Goal: Find specific page/section: Find specific page/section

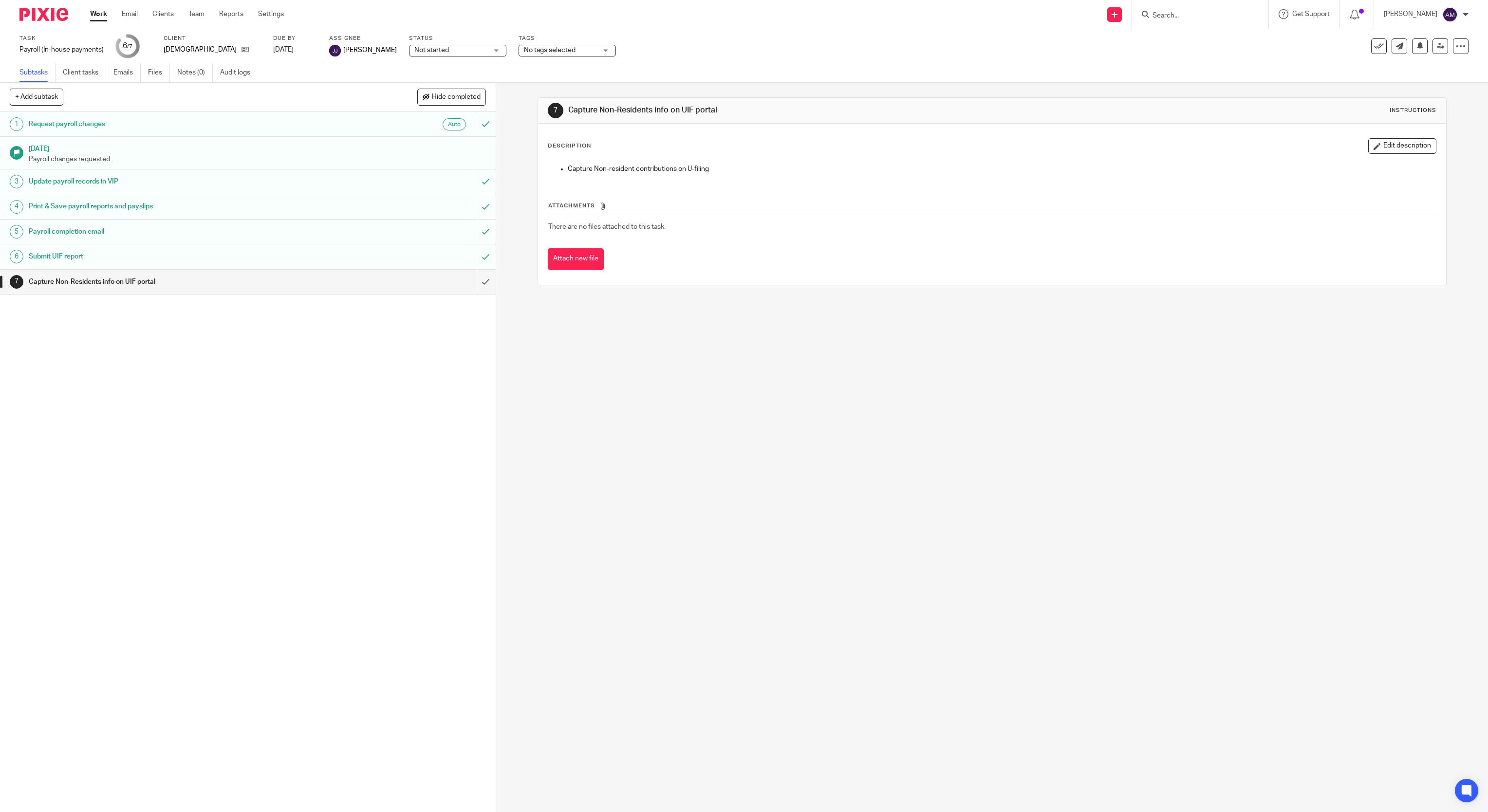
click at [1203, 18] on input "Search" at bounding box center [1195, 16] width 87 height 9
type input "ajm"
click at [1200, 41] on link at bounding box center [1232, 41] width 165 height 23
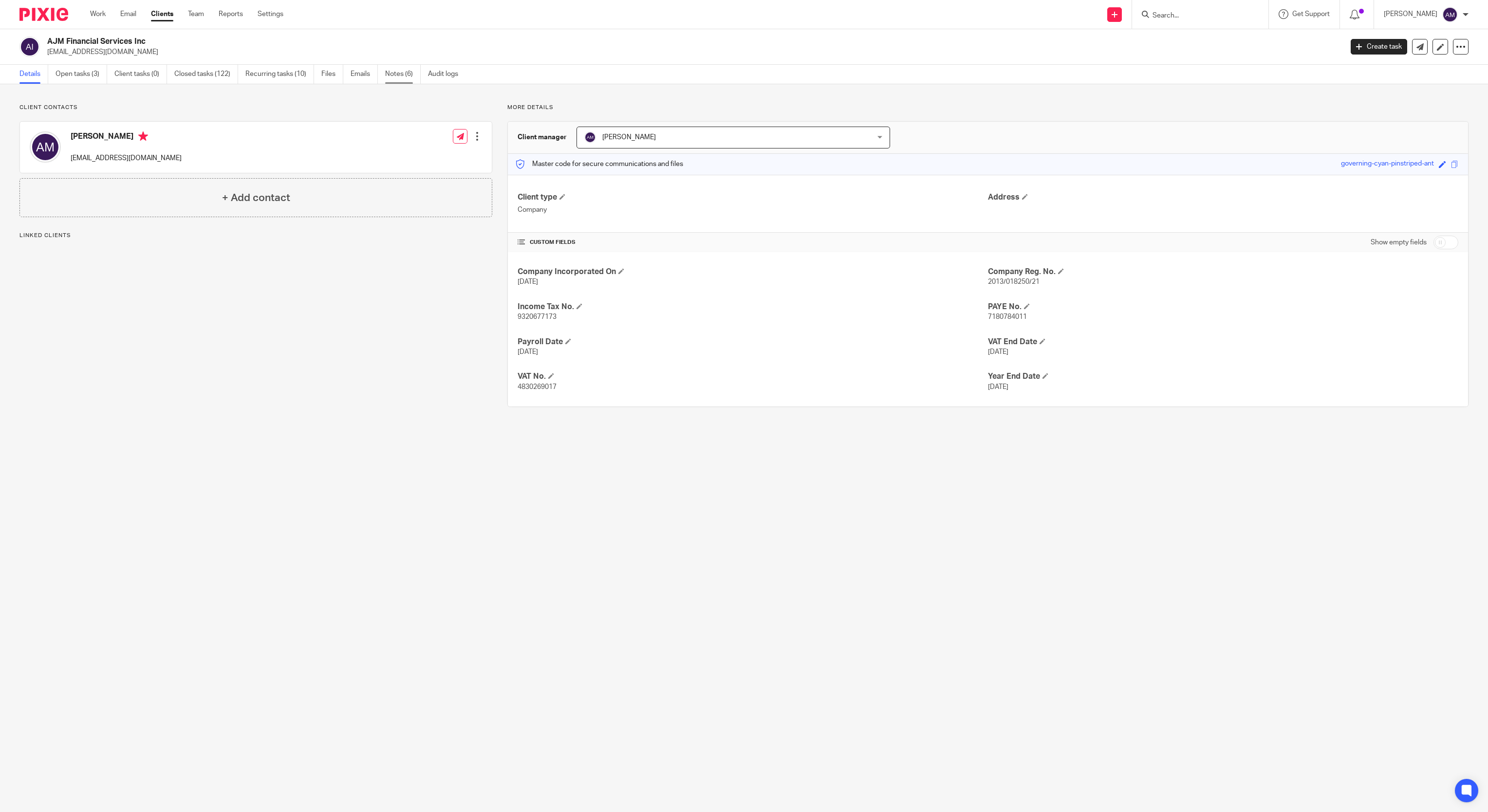
click at [397, 74] on link "Notes (6)" at bounding box center [402, 74] width 36 height 19
